Goal: Navigation & Orientation: Find specific page/section

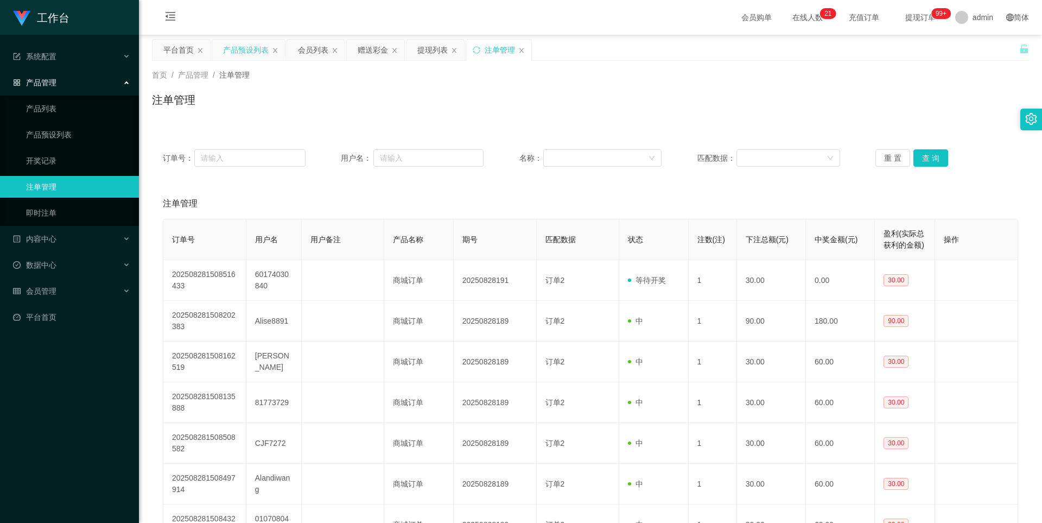
click at [243, 49] on div "产品预设列表" at bounding box center [246, 50] width 46 height 21
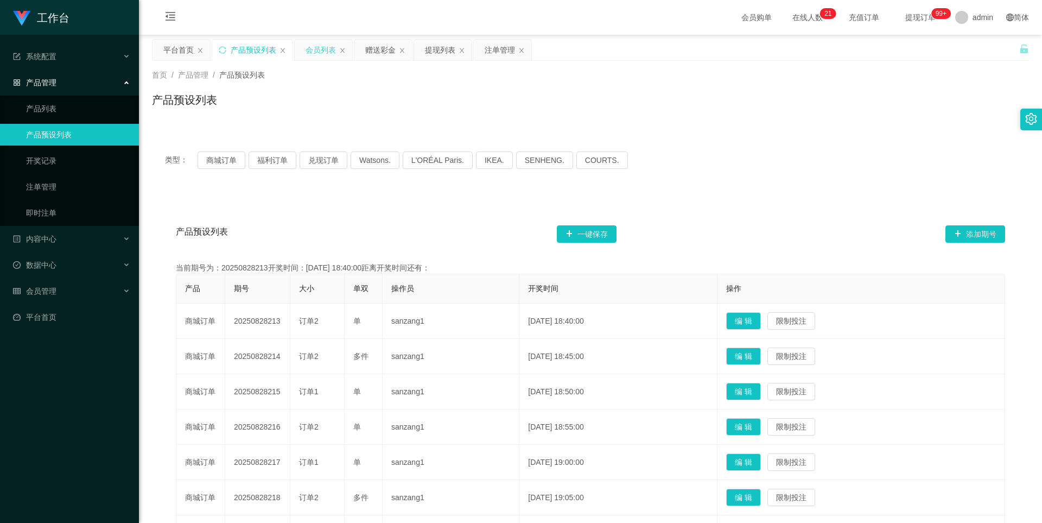
click at [321, 49] on div "会员列表" at bounding box center [321, 50] width 30 height 21
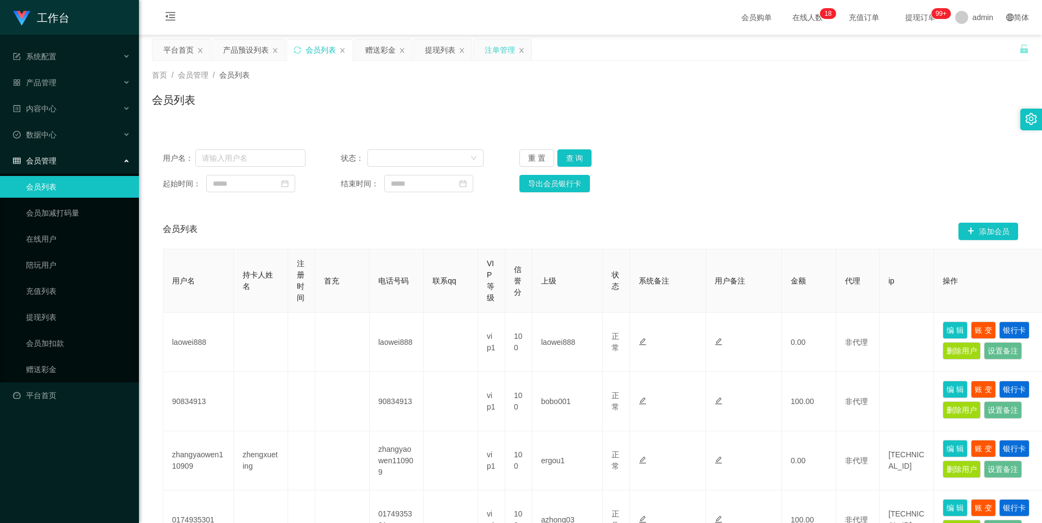
click at [497, 52] on div "注单管理" at bounding box center [500, 50] width 30 height 21
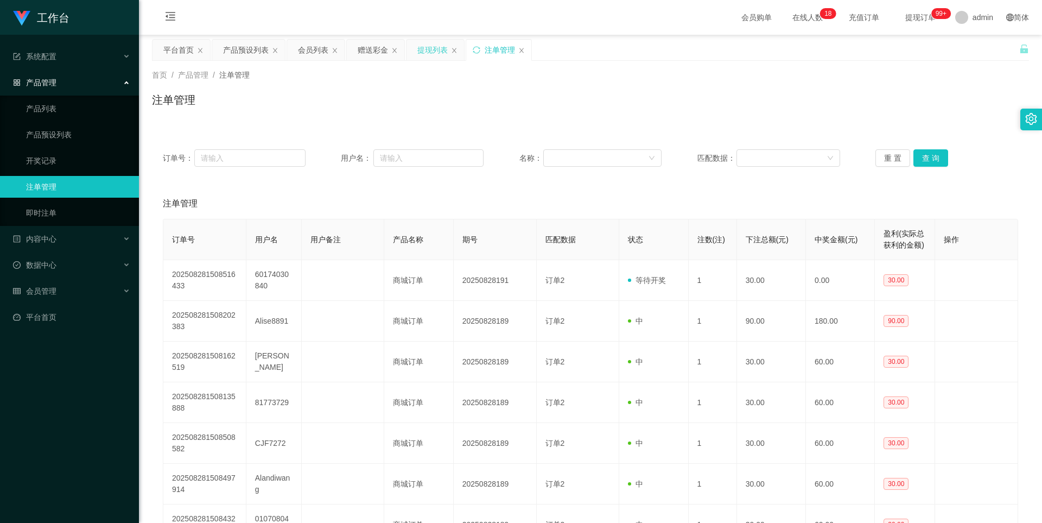
click at [423, 46] on div "提现列表" at bounding box center [432, 50] width 30 height 21
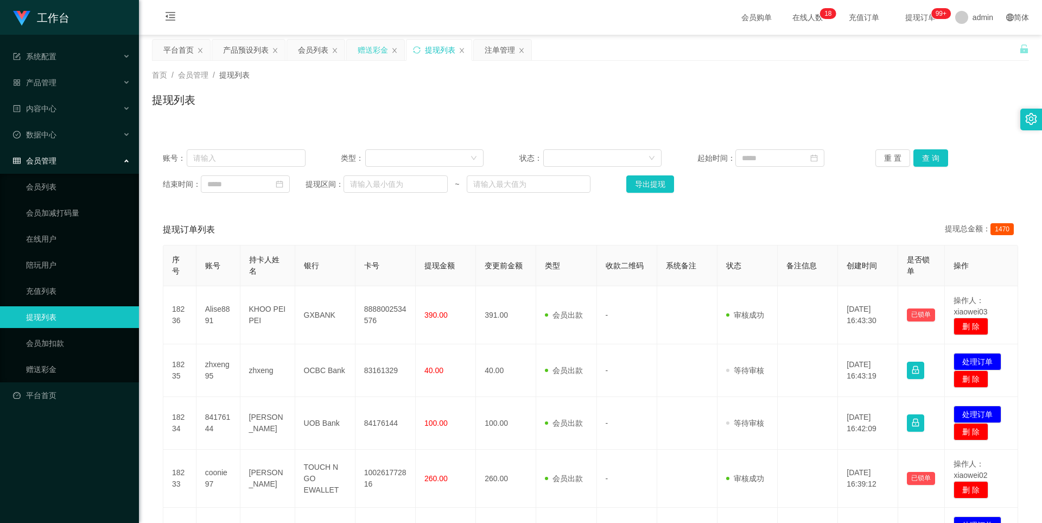
click at [352, 45] on div "赠送彩金" at bounding box center [376, 50] width 58 height 21
click at [372, 46] on div "赠送彩金" at bounding box center [373, 50] width 30 height 21
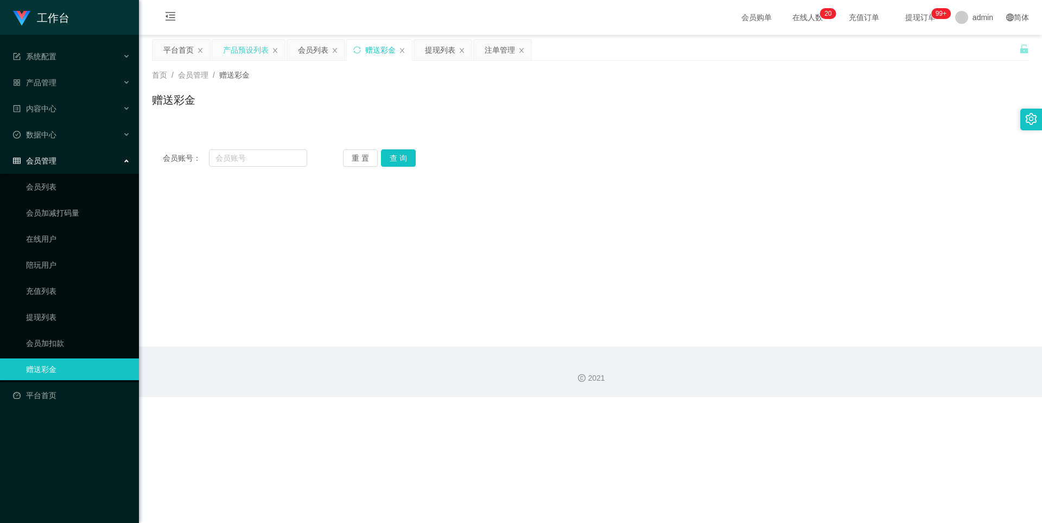
click at [258, 42] on div "产品预设列表" at bounding box center [246, 50] width 46 height 21
